Goal: Book appointment/travel/reservation

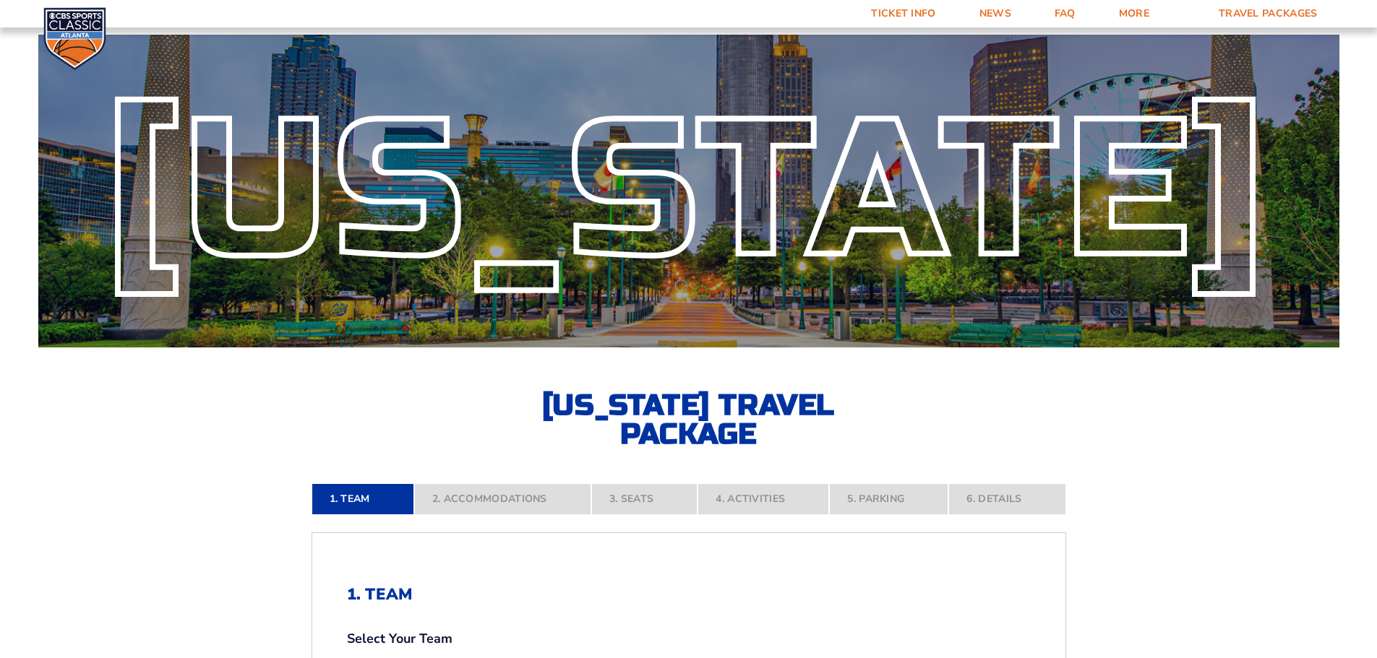
select select "12956"
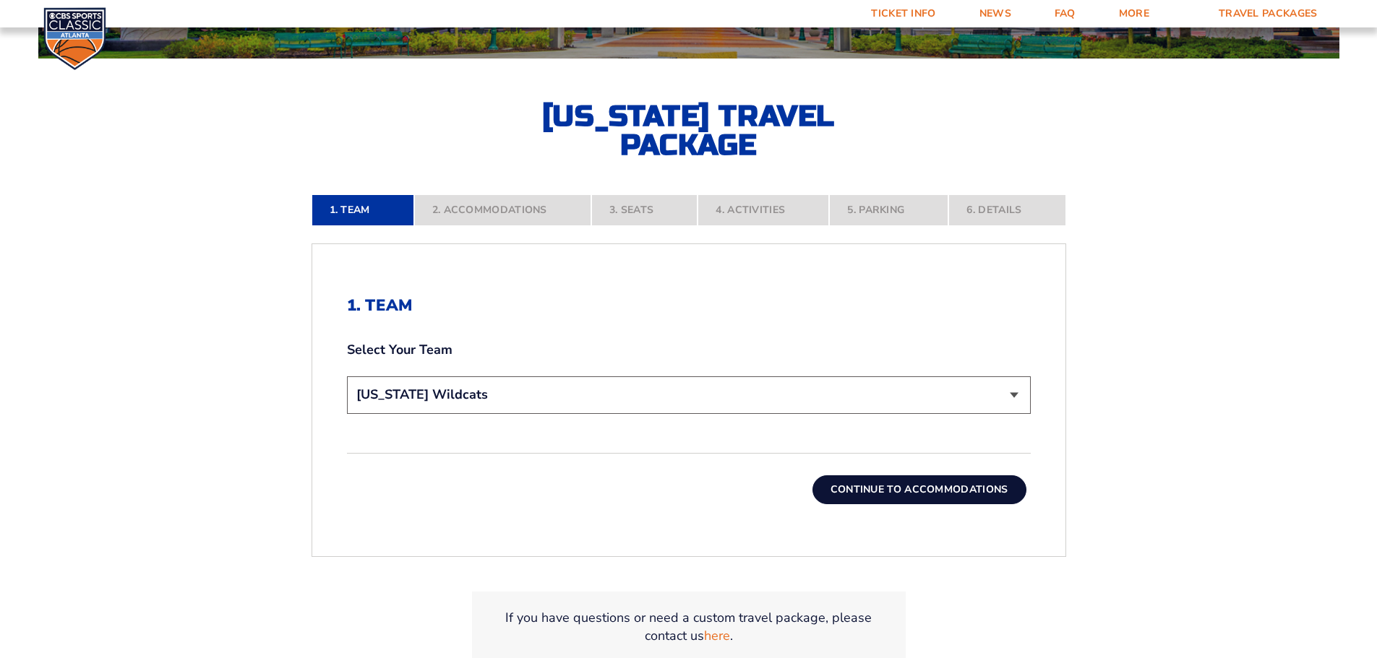
click at [923, 493] on button "Continue To Accommodations" at bounding box center [919, 489] width 214 height 29
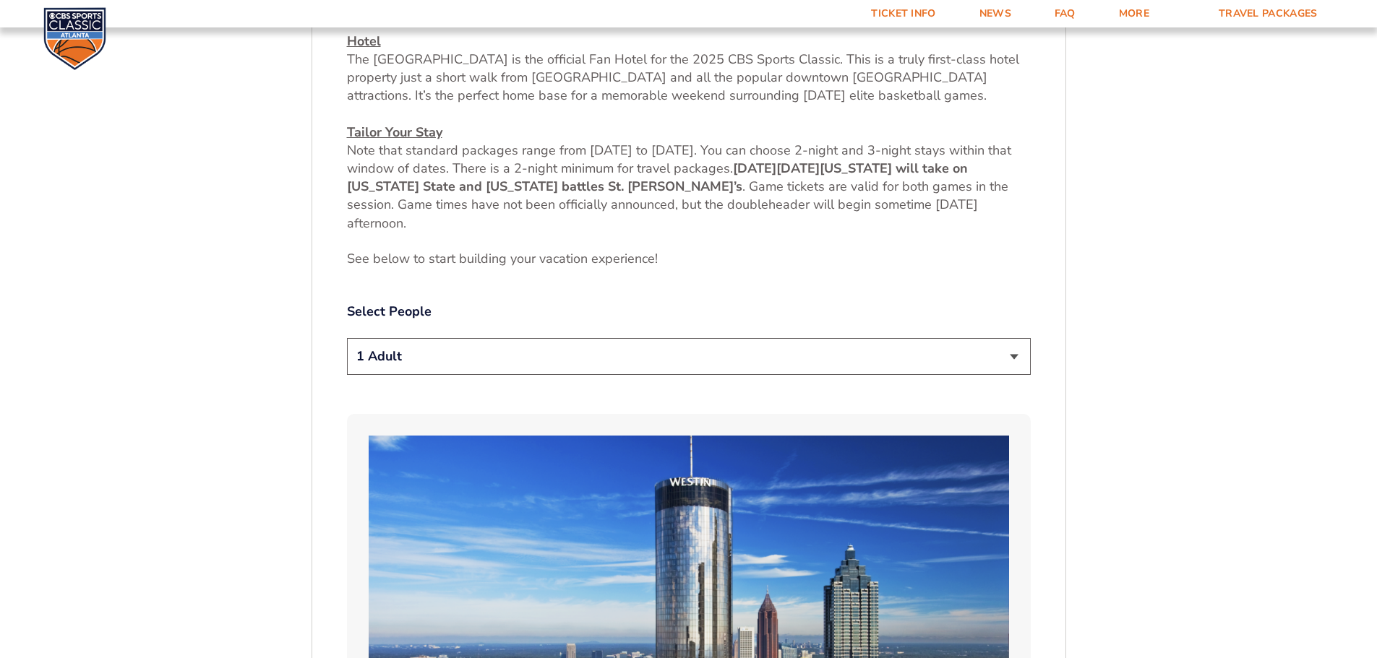
scroll to position [673, 0]
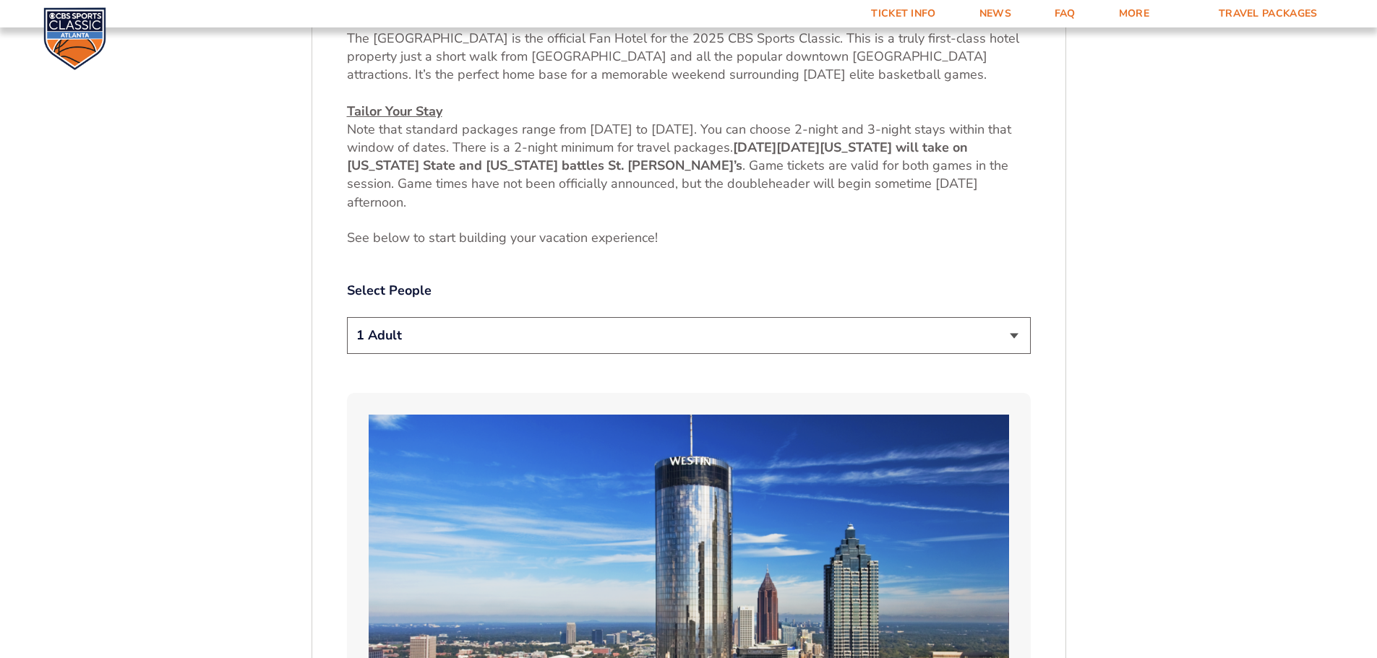
click at [642, 339] on select "1 Adult 2 Adults 3 Adults 4 Adults 2 Adults + 1 Child 2 Adults + 2 Children 2 A…" at bounding box center [689, 335] width 684 height 37
select select "2 Adults + 2 Children"
click at [347, 317] on select "1 Adult 2 Adults 3 Adults 4 Adults 2 Adults + 1 Child 2 Adults + 2 Children 2 A…" at bounding box center [689, 335] width 684 height 37
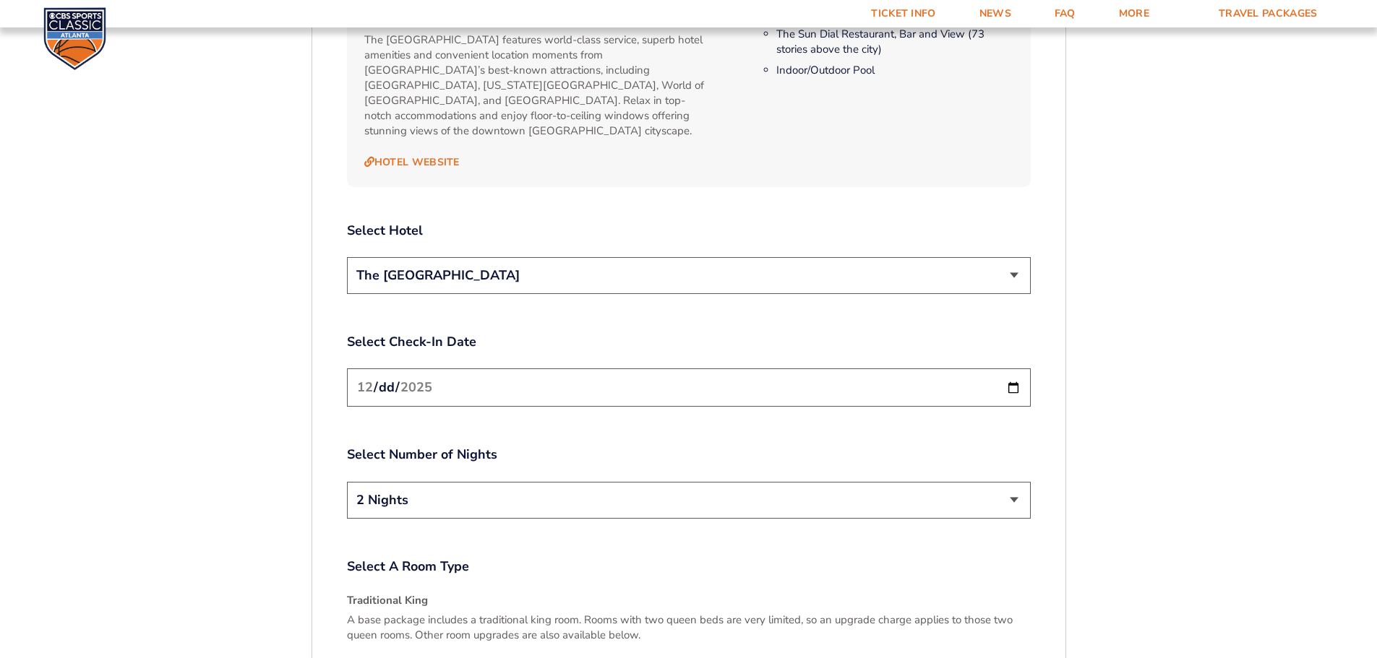
scroll to position [1757, 0]
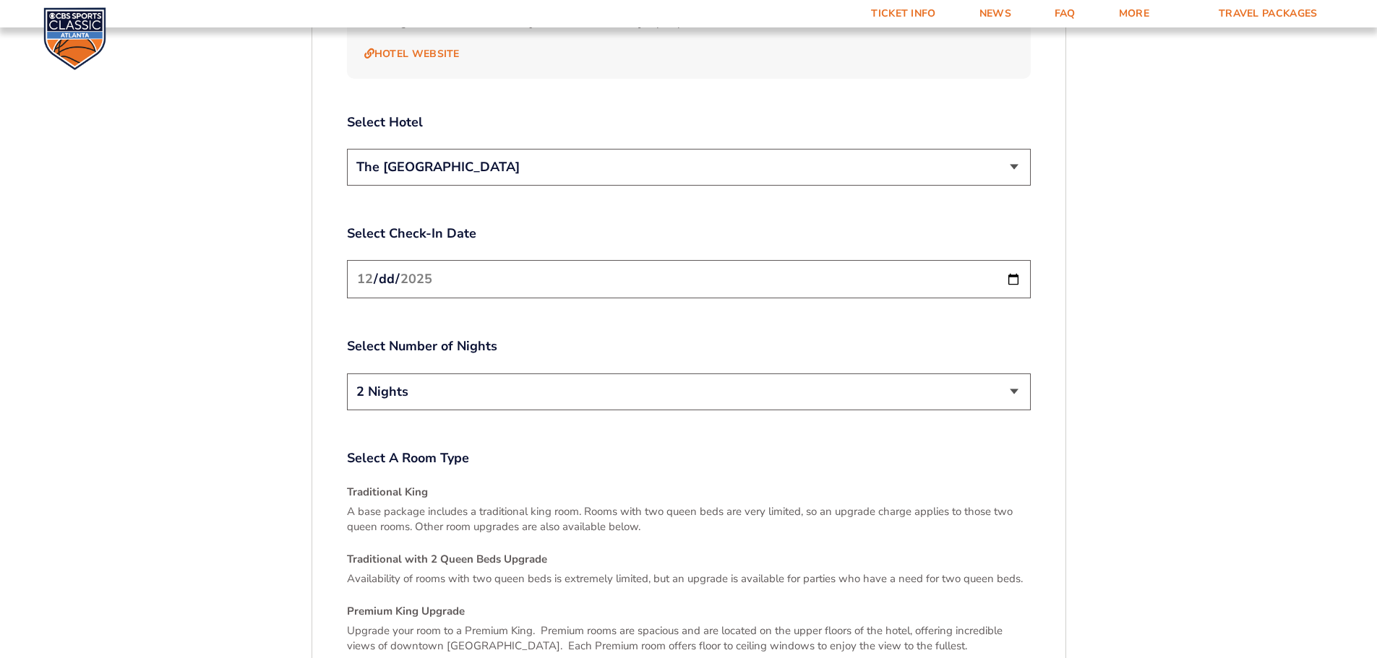
click at [1010, 268] on input "[DATE]" at bounding box center [689, 279] width 684 height 38
click at [606, 374] on select "2 Nights 3 Nights" at bounding box center [689, 392] width 684 height 37
click at [1015, 262] on input "[DATE]" at bounding box center [689, 279] width 684 height 38
type input "[DATE]"
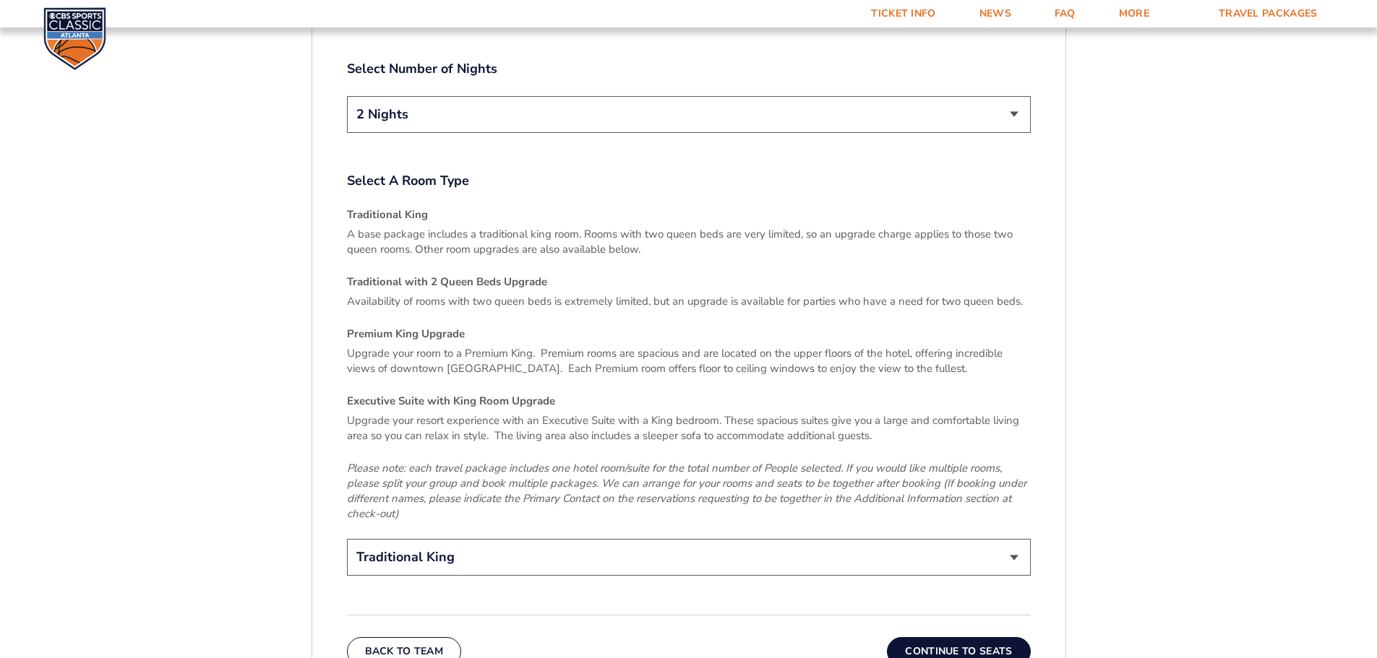
scroll to position [2118, 0]
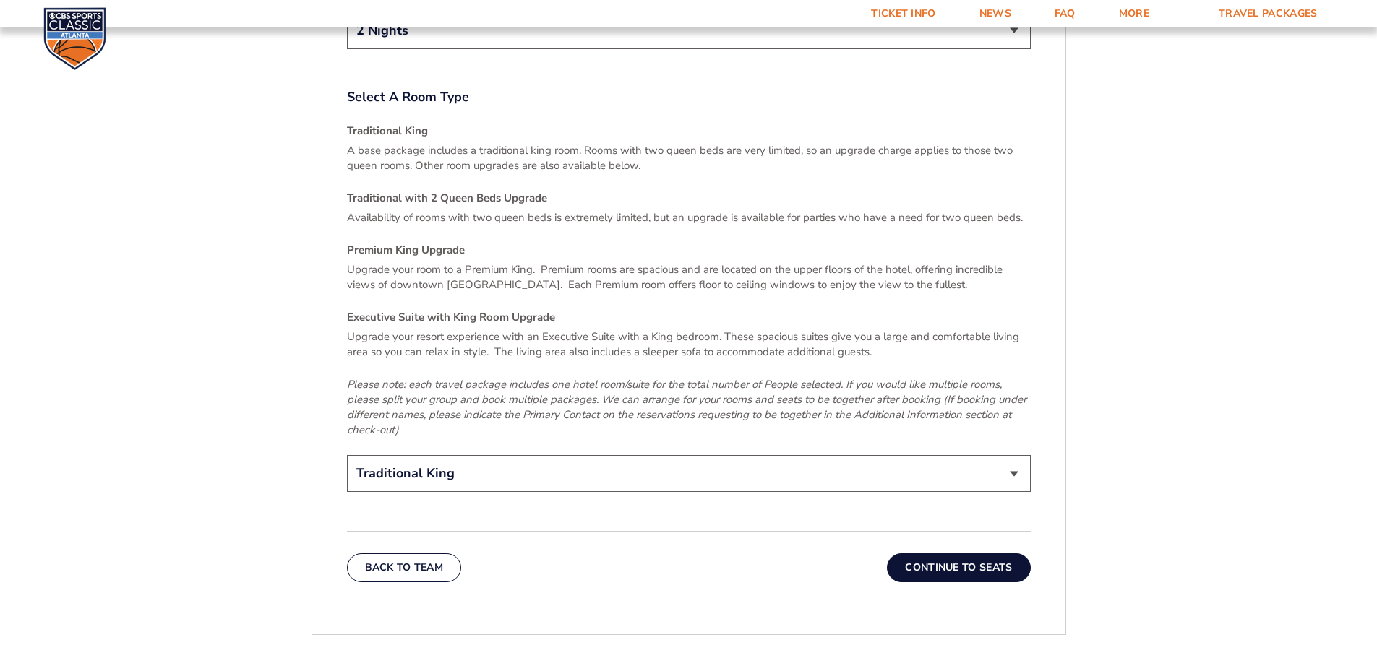
click at [553, 455] on select "Traditional King Traditional with 2 Queen Beds Upgrade (+$45 per night) Premium…" at bounding box center [689, 473] width 684 height 37
select select "Traditional with 2 Queen Beds Upgrade"
click at [347, 455] on select "Traditional King Traditional with 2 Queen Beds Upgrade (+$45 per night) Premium…" at bounding box center [689, 473] width 684 height 37
click at [925, 557] on button "Continue To Seats" at bounding box center [958, 568] width 143 height 29
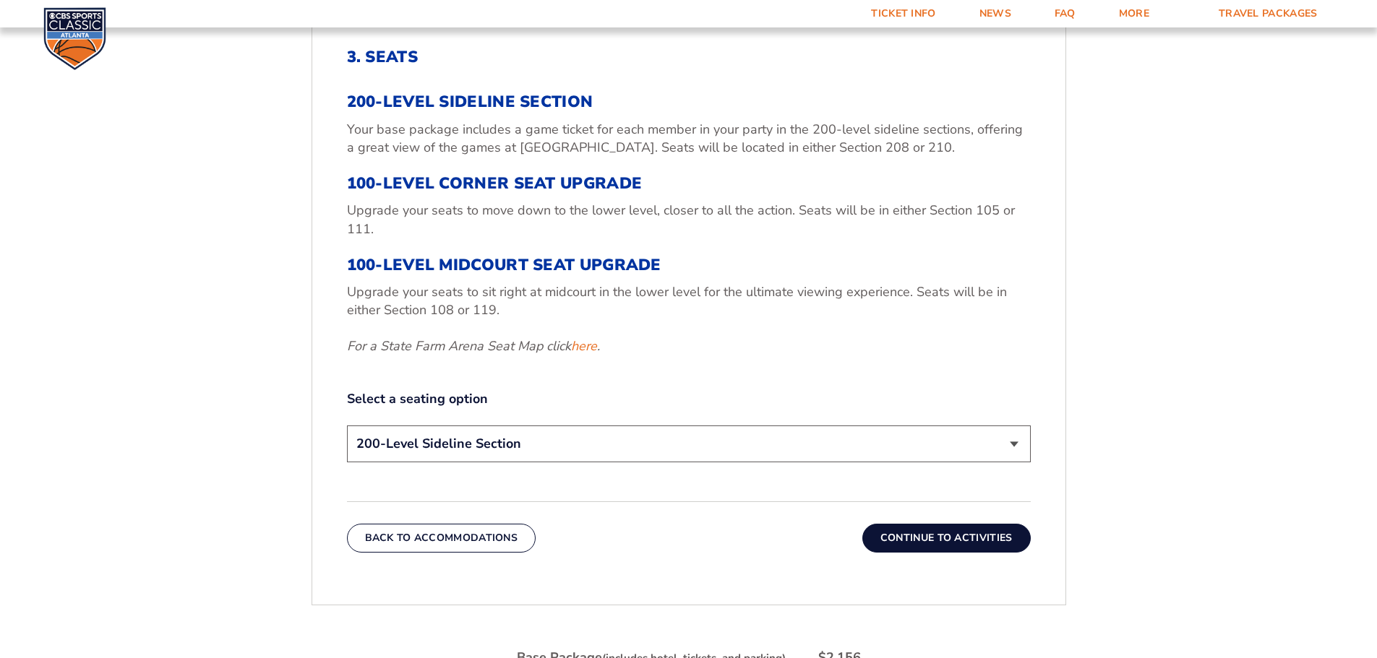
scroll to position [673, 0]
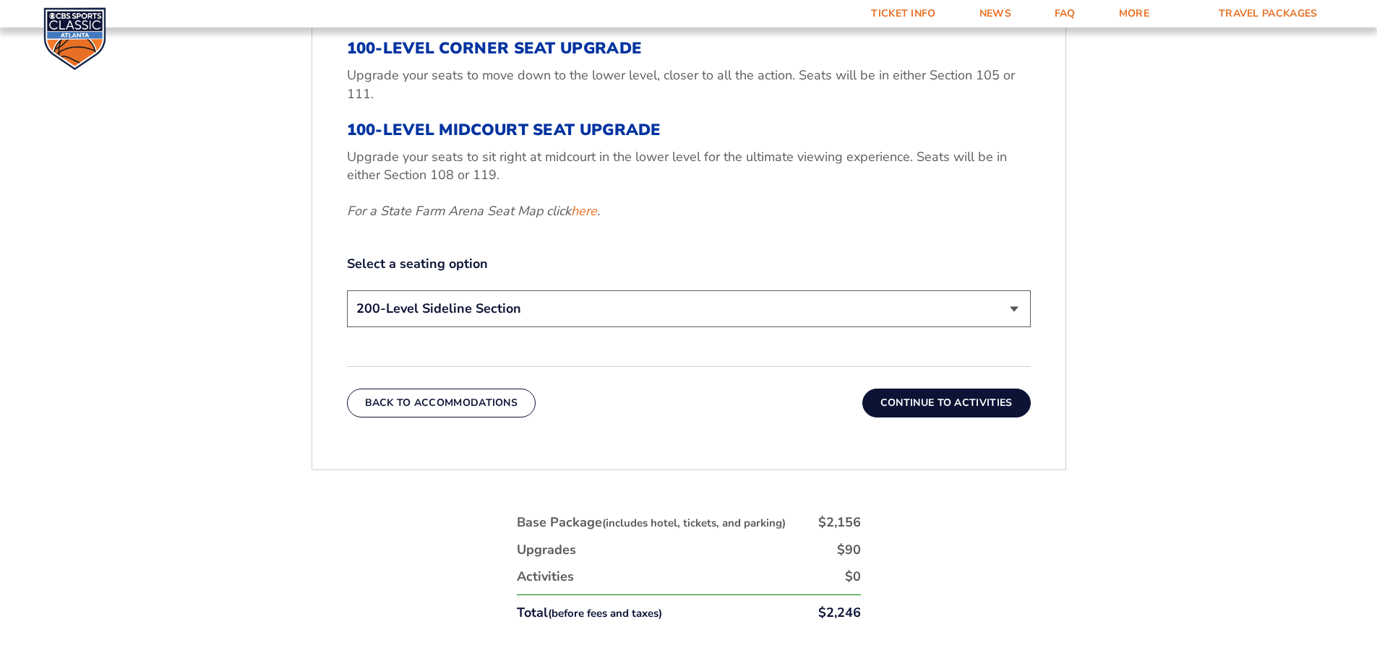
click at [956, 408] on button "Continue To Activities" at bounding box center [946, 403] width 168 height 29
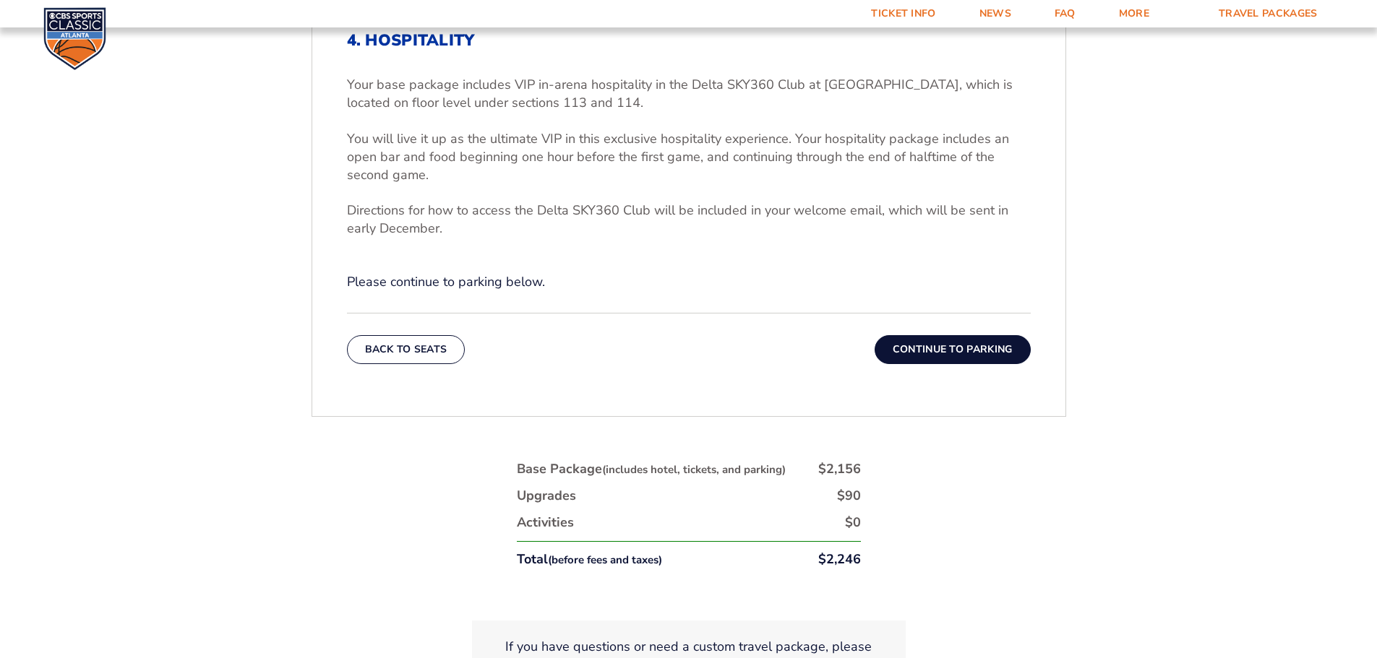
scroll to position [528, 0]
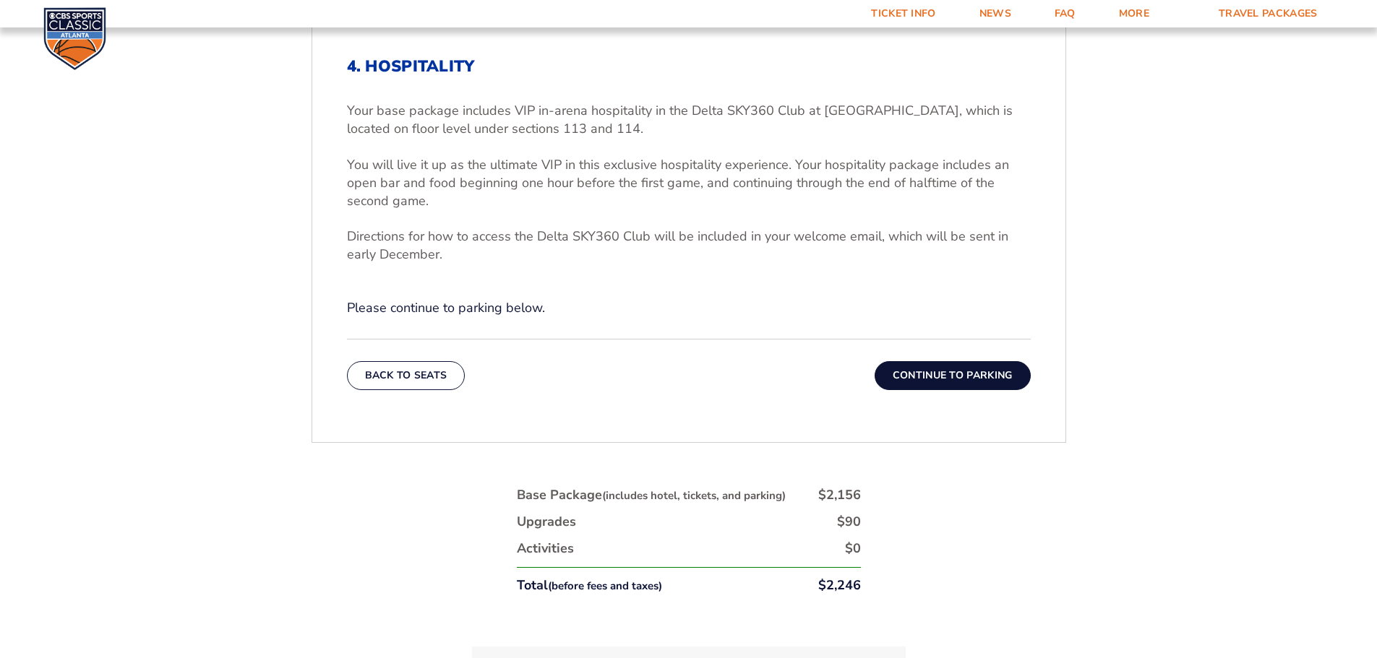
click at [965, 390] on div "4. Hospitality Your base package includes VIP in-arena hospitality in the Delta…" at bounding box center [688, 223] width 753 height 402
click at [965, 380] on button "Continue To Parking" at bounding box center [952, 375] width 156 height 29
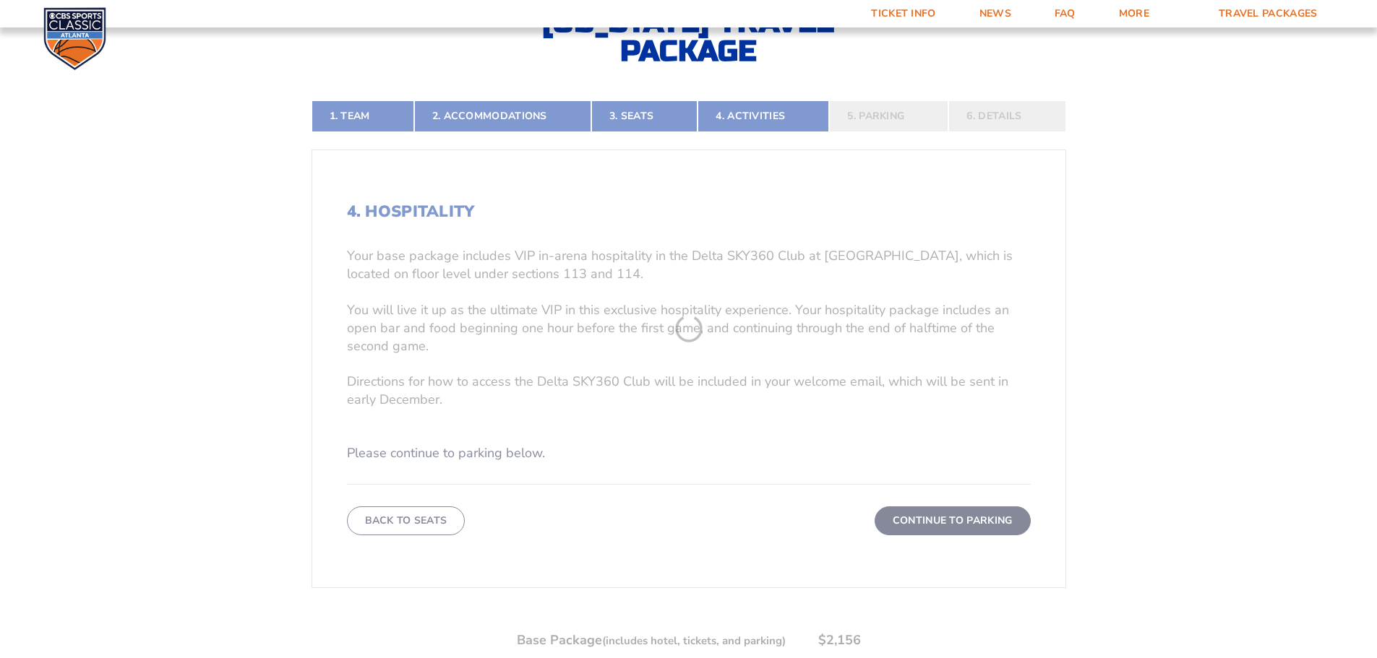
scroll to position [311, 0]
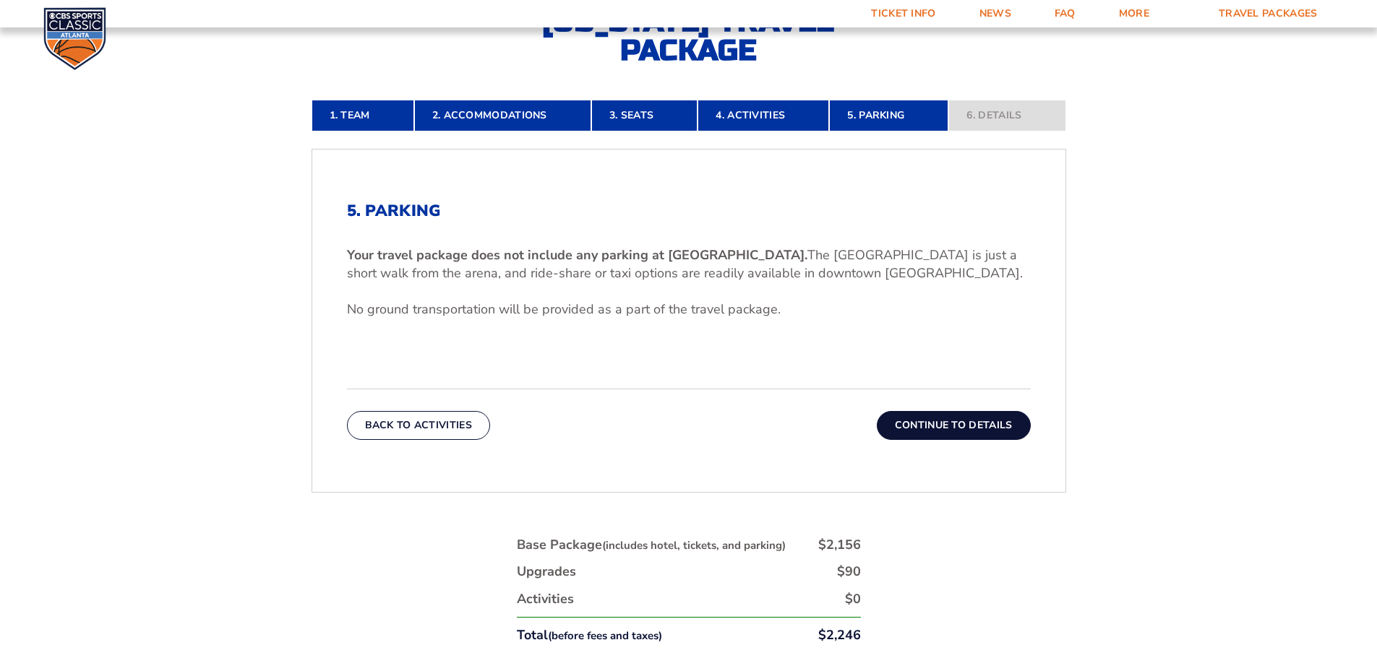
click at [965, 415] on button "Continue To Details" at bounding box center [954, 425] width 154 height 29
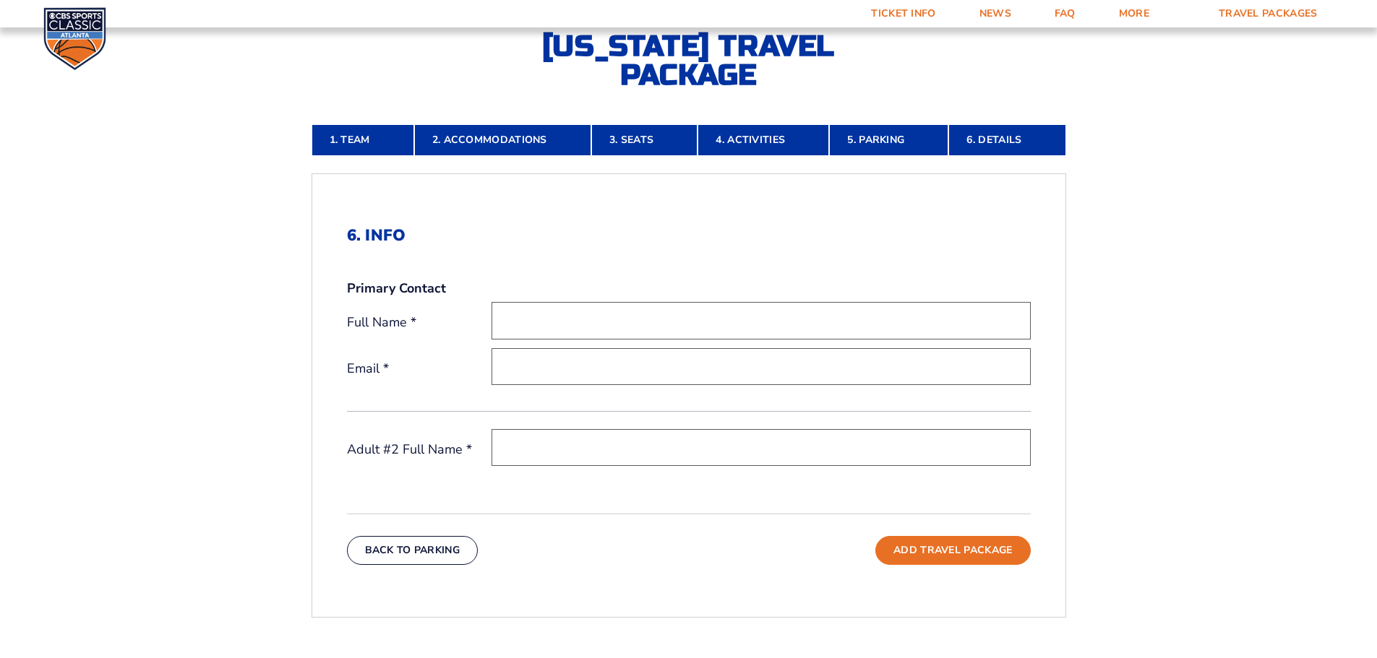
scroll to position [384, 0]
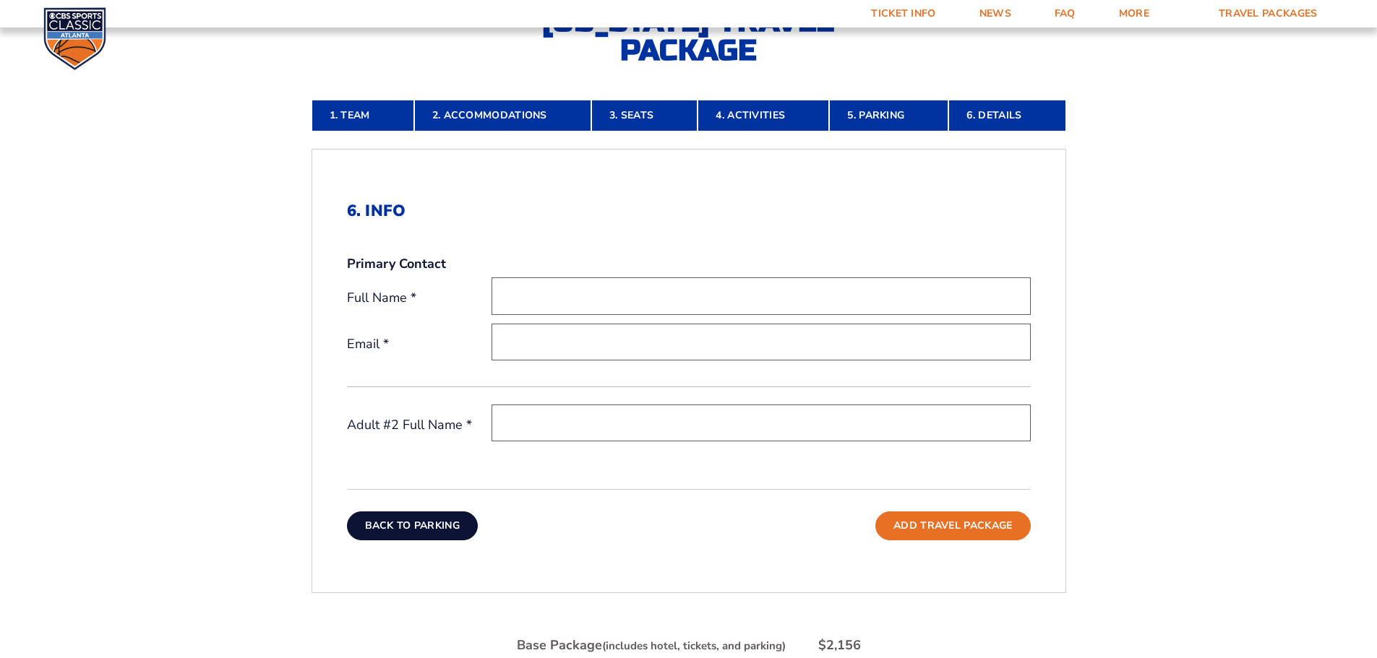
click at [421, 528] on button "Back To Parking" at bounding box center [413, 526] width 132 height 29
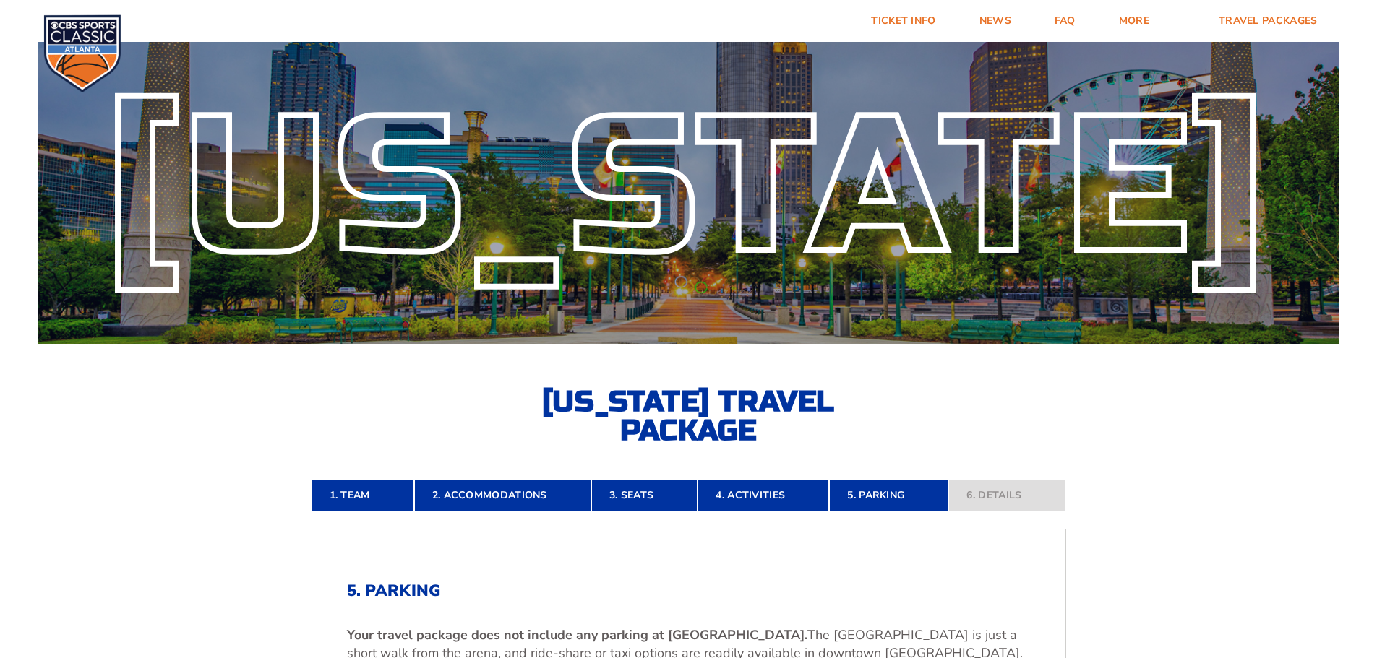
scroll to position [0, 0]
